Goal: Find specific page/section: Find specific page/section

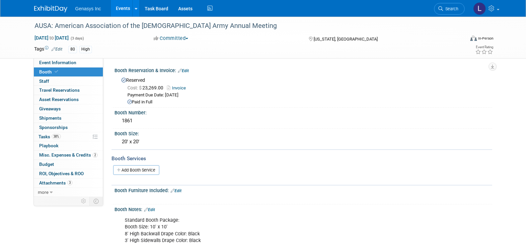
click at [45, 9] on img at bounding box center [50, 9] width 33 height 7
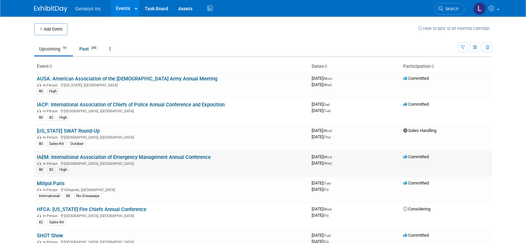
click at [70, 155] on link "IAEM: International Association of Emergency Management Annual Conference" at bounding box center [124, 157] width 174 height 6
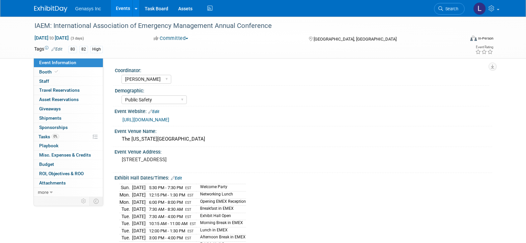
select select "Kate"
select select "Public Safety"
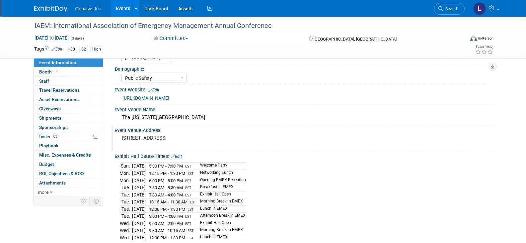
scroll to position [33, 0]
